Goal: Task Accomplishment & Management: Complete application form

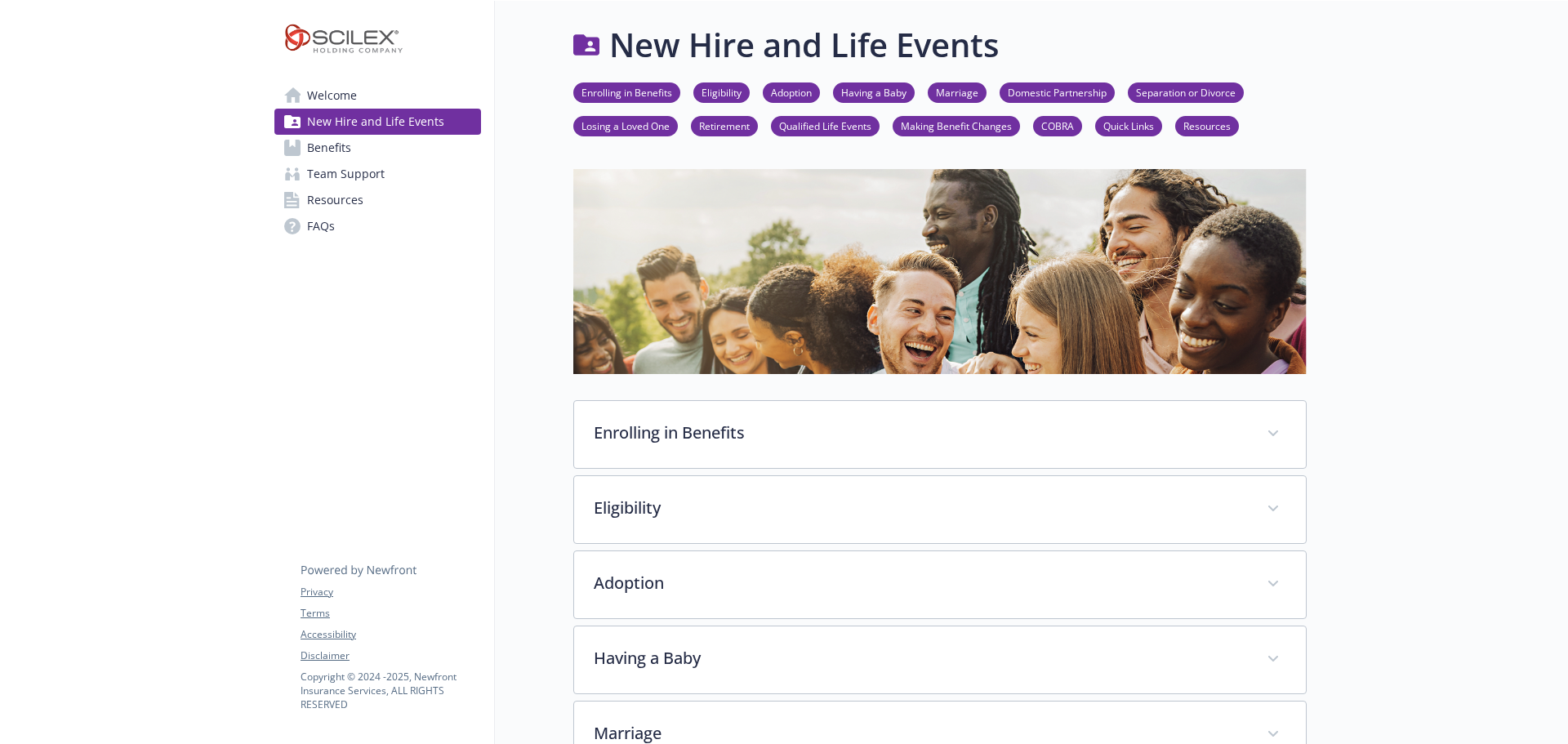
scroll to position [1704, 0]
